Goal: Information Seeking & Learning: Understand process/instructions

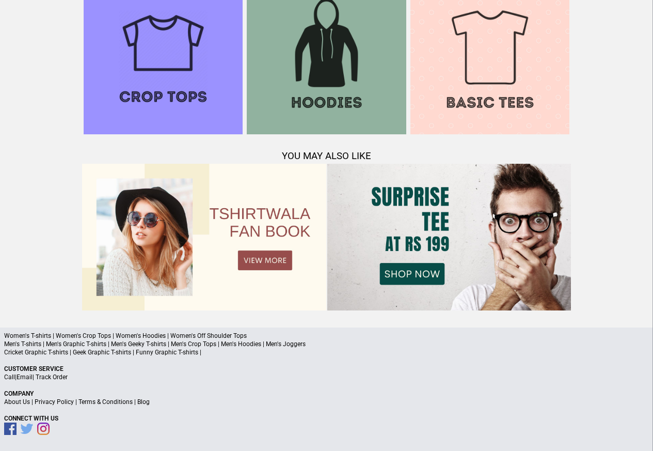
scroll to position [996, 0]
click at [128, 400] on link "Terms & Conditions" at bounding box center [105, 401] width 54 height 7
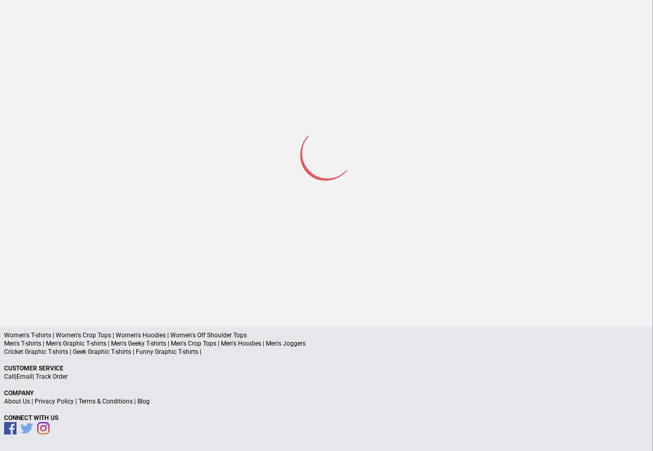
scroll to position [49, 0]
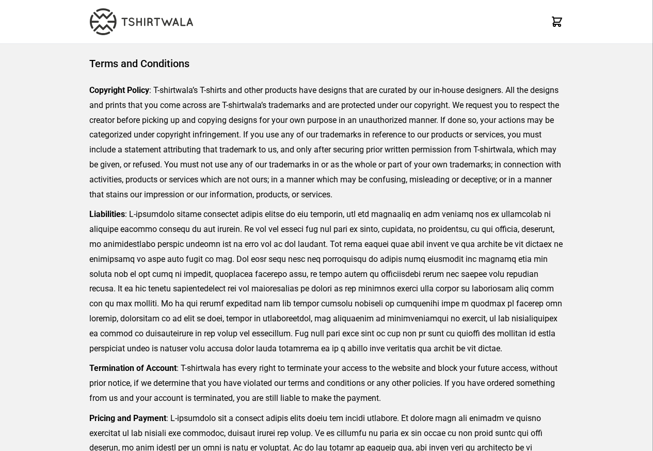
scroll to position [237, 0]
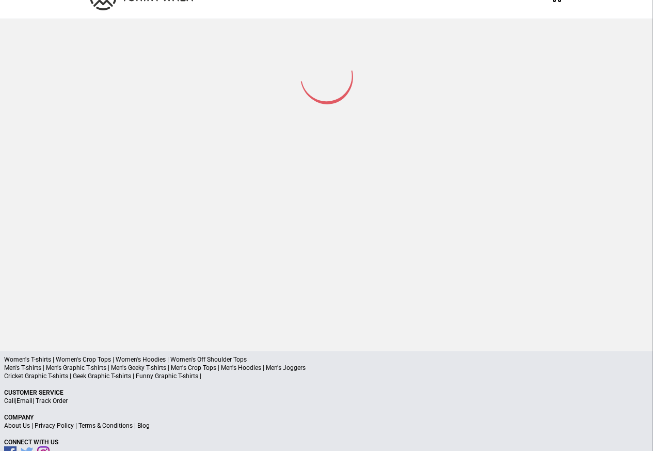
scroll to position [49, 0]
